Goal: Task Accomplishment & Management: Manage account settings

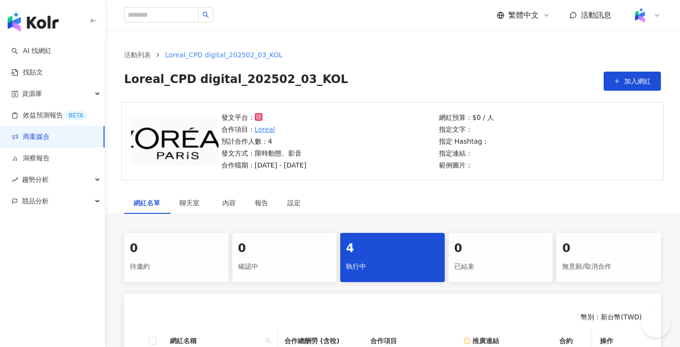
scroll to position [237, 0]
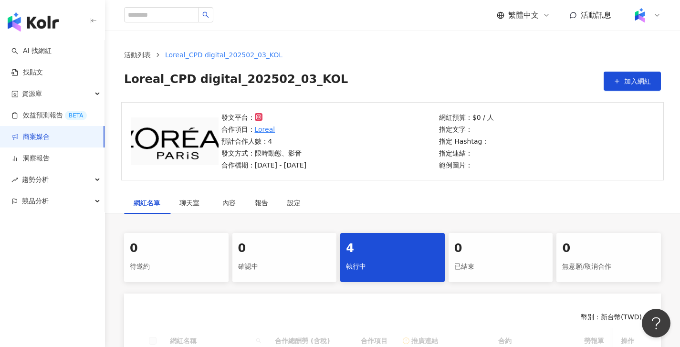
scroll to position [219, 0]
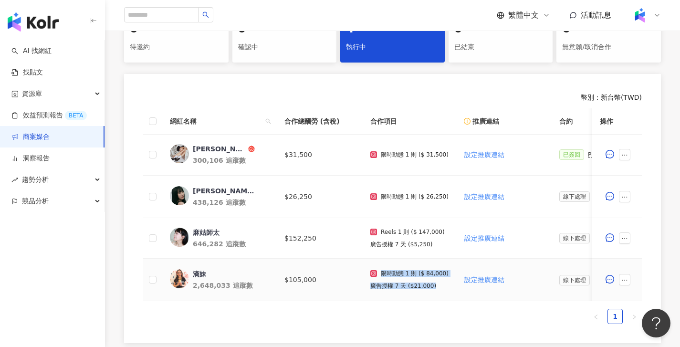
drag, startPoint x: 359, startPoint y: 300, endPoint x: 442, endPoint y: 300, distance: 83.5
click at [442, 300] on tr "滴妹 2,648,033 追蹤數 $105,000 限時動態 1 則 ($ 84,000) 廣告授權 7 天 ($21,000) 設定推廣連結 線下處理 線下…" at bounding box center [612, 279] width 939 height 42
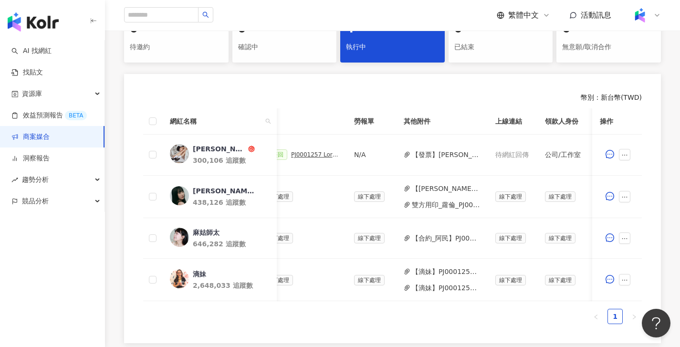
scroll to position [0, 310]
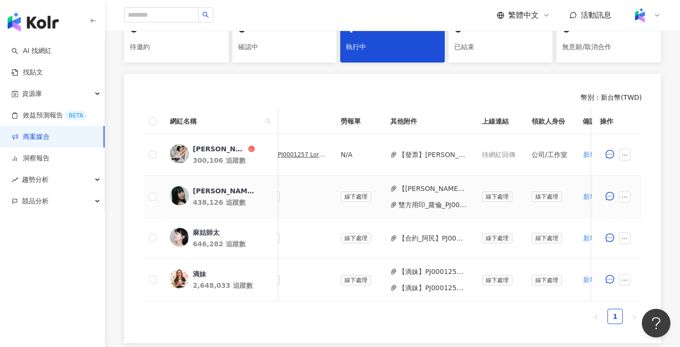
click at [439, 202] on button "雙方用印_蘿倫_PJ0001257_Loreal_CPD_digital_202505_06_KOL_萊雅合作備忘錄_.pdf" at bounding box center [432, 204] width 68 height 10
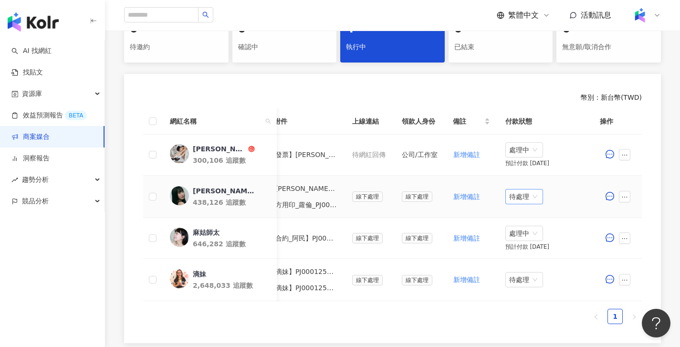
click at [520, 203] on span "待處理" at bounding box center [524, 196] width 30 height 14
click at [524, 230] on div "處理中" at bounding box center [525, 232] width 27 height 10
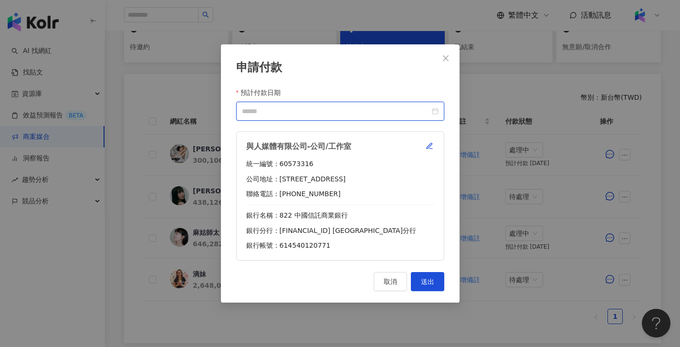
click at [381, 114] on input "預計付款日期" at bounding box center [336, 111] width 188 height 10
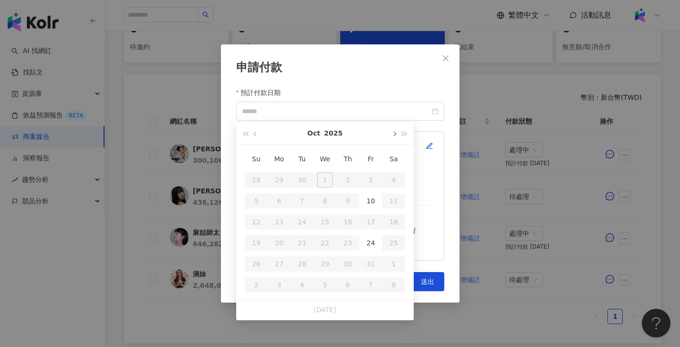
click at [395, 133] on button "button" at bounding box center [393, 133] width 10 height 21
type input "**********"
click at [258, 134] on span "button" at bounding box center [256, 134] width 5 height 5
type input "**********"
click at [370, 205] on div "10" at bounding box center [370, 200] width 15 height 15
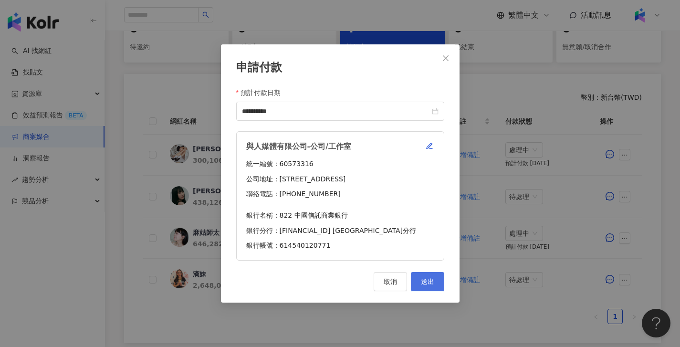
click at [432, 284] on span "送出" at bounding box center [427, 282] width 13 height 8
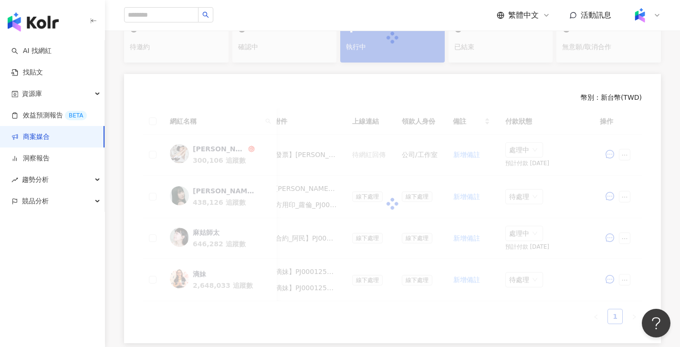
scroll to position [219, 0]
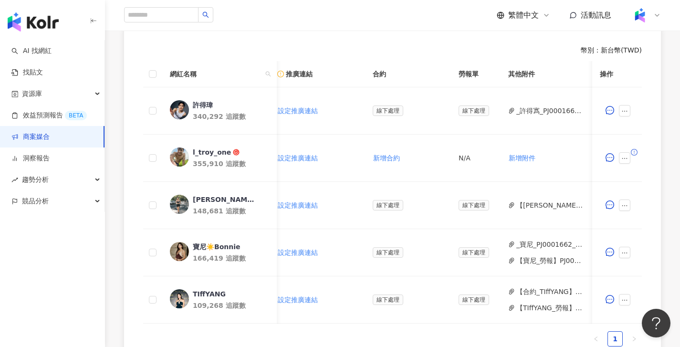
scroll to position [0, 244]
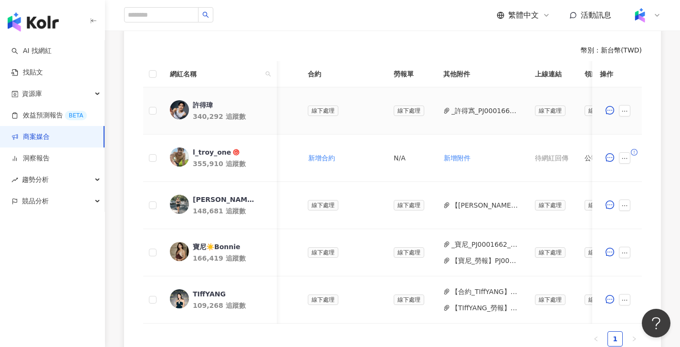
click at [465, 109] on button "_許得寪_PJ0001662_李奧貝納_Sony耳機_健身型KOL_IG合作_202508_活動確認單__1_(2).pdf" at bounding box center [485, 110] width 68 height 10
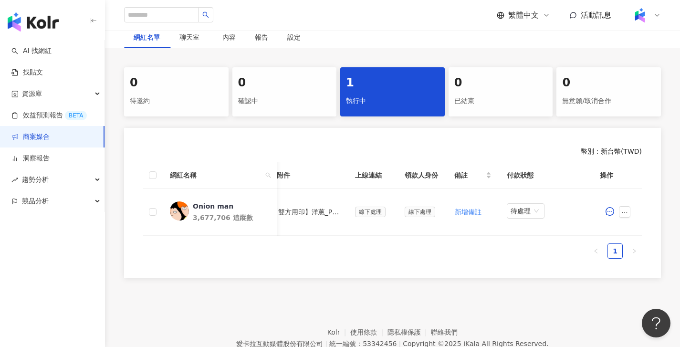
scroll to position [0, 341]
